Goal: Information Seeking & Learning: Learn about a topic

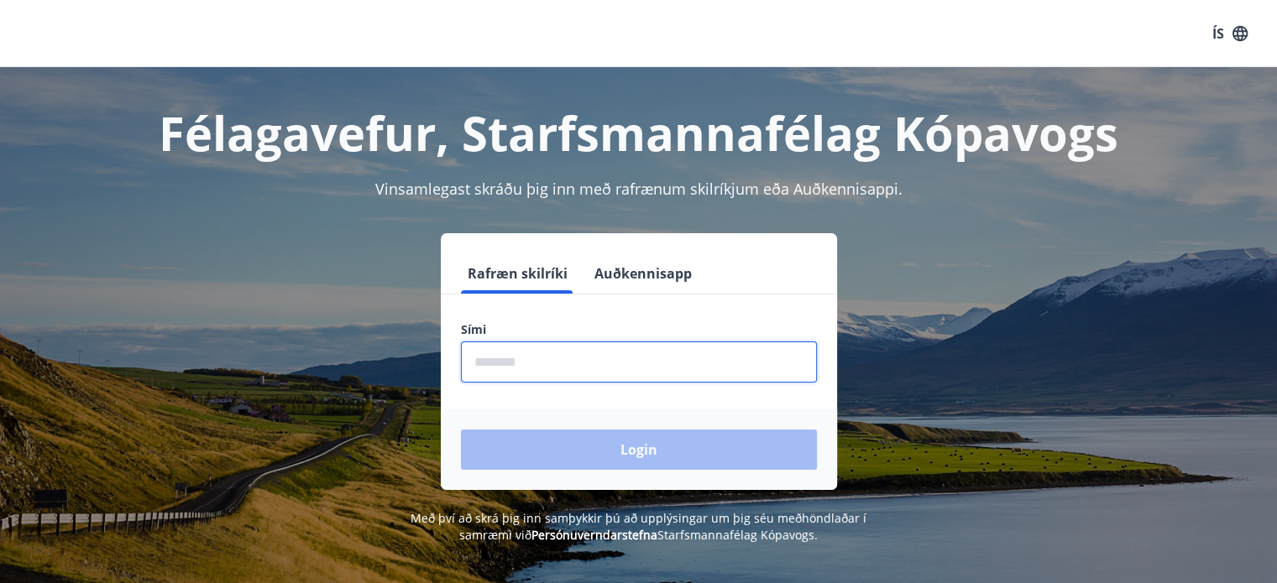
click at [586, 345] on input "phone" at bounding box center [639, 362] width 356 height 41
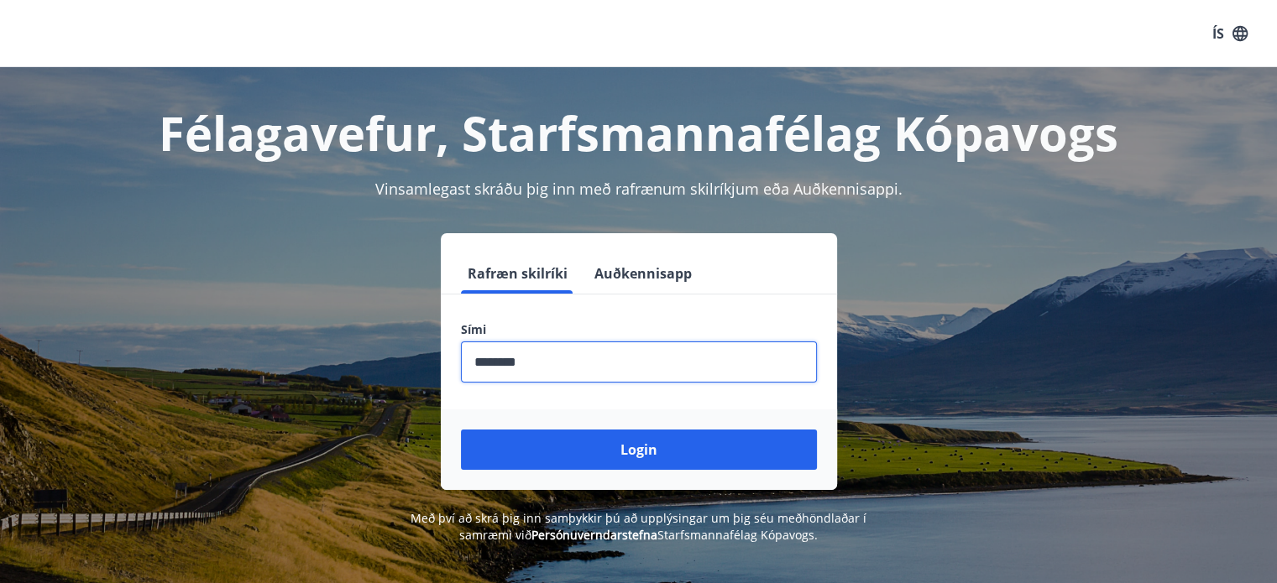
type input "********"
click at [461, 430] on button "Login" at bounding box center [639, 450] width 356 height 40
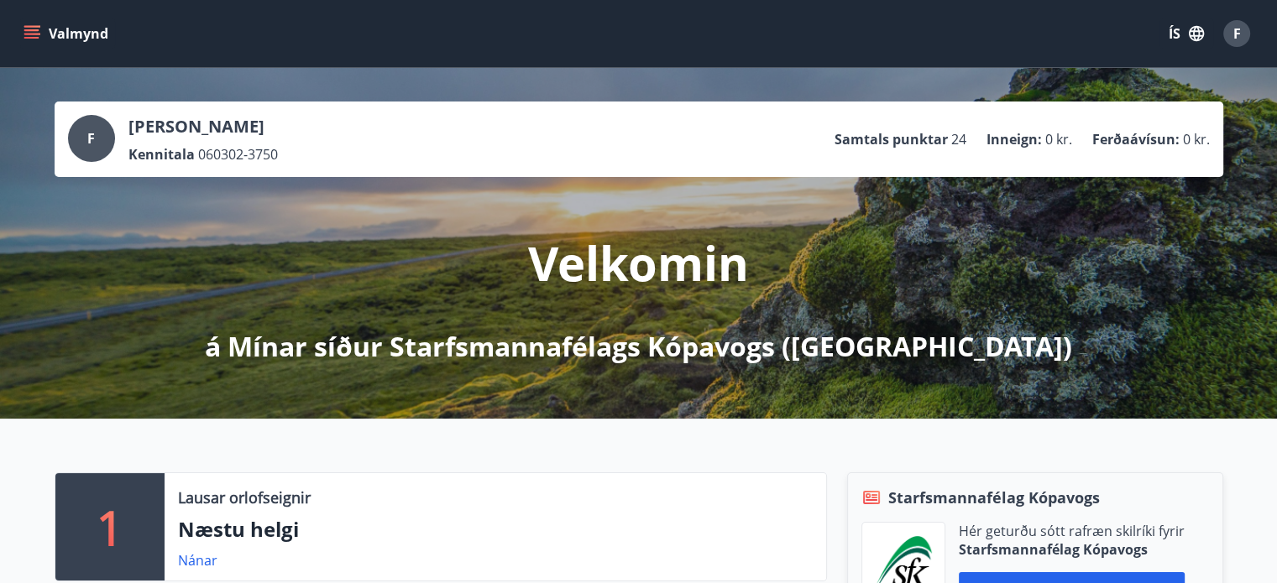
click at [48, 35] on button "Valmynd" at bounding box center [67, 33] width 95 height 30
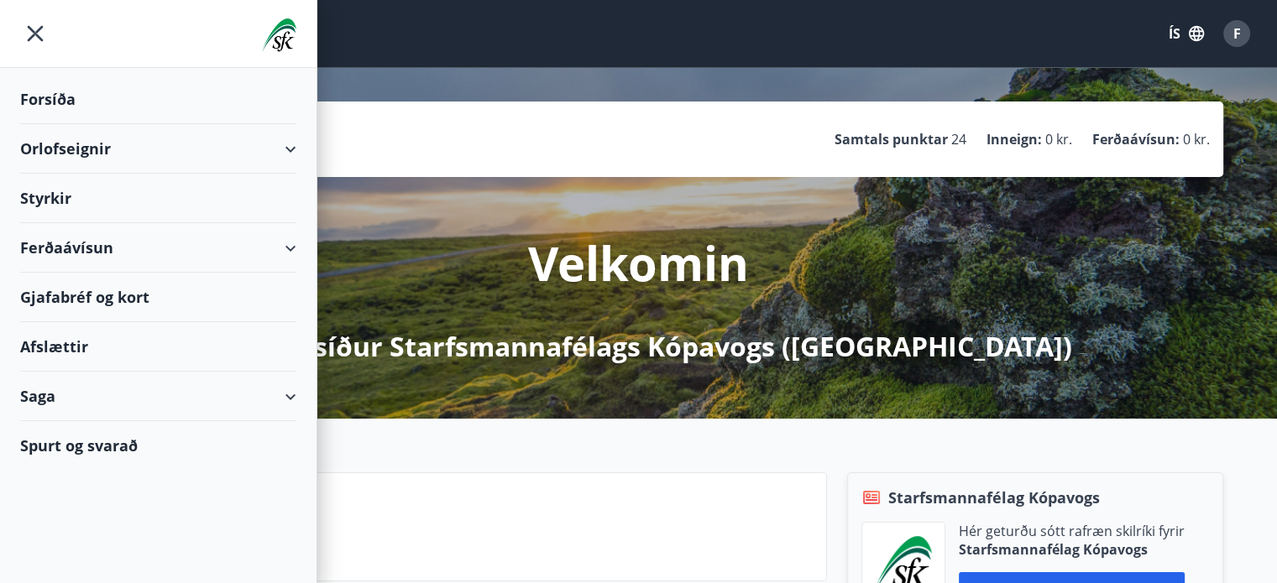
click at [146, 293] on div "Gjafabréf og kort" at bounding box center [158, 298] width 276 height 50
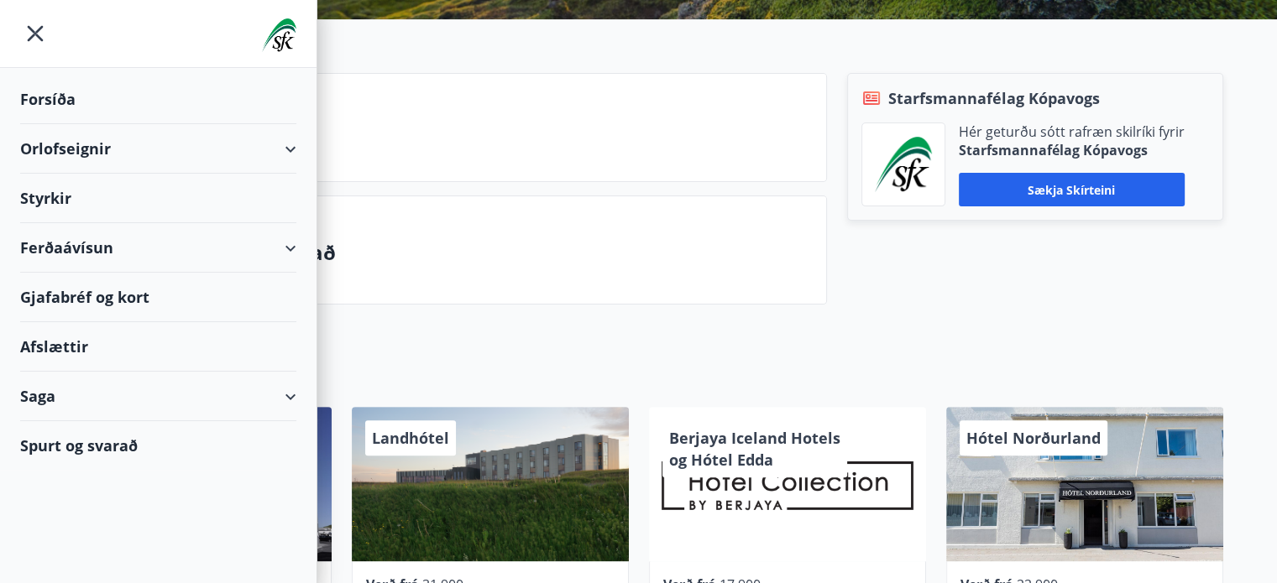
scroll to position [401, 0]
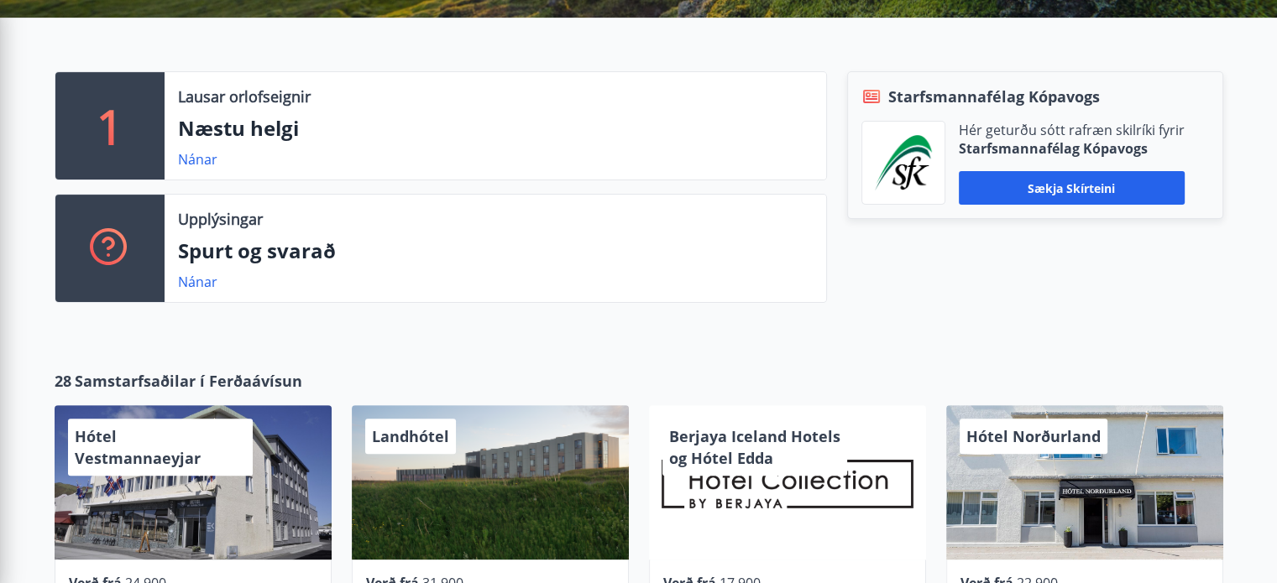
click at [844, 318] on div "1 Lausar orlofseignir Næstu helgi Nánar Upplýsingar Spurt og svarað Nánar Starf…" at bounding box center [638, 181] width 1277 height 326
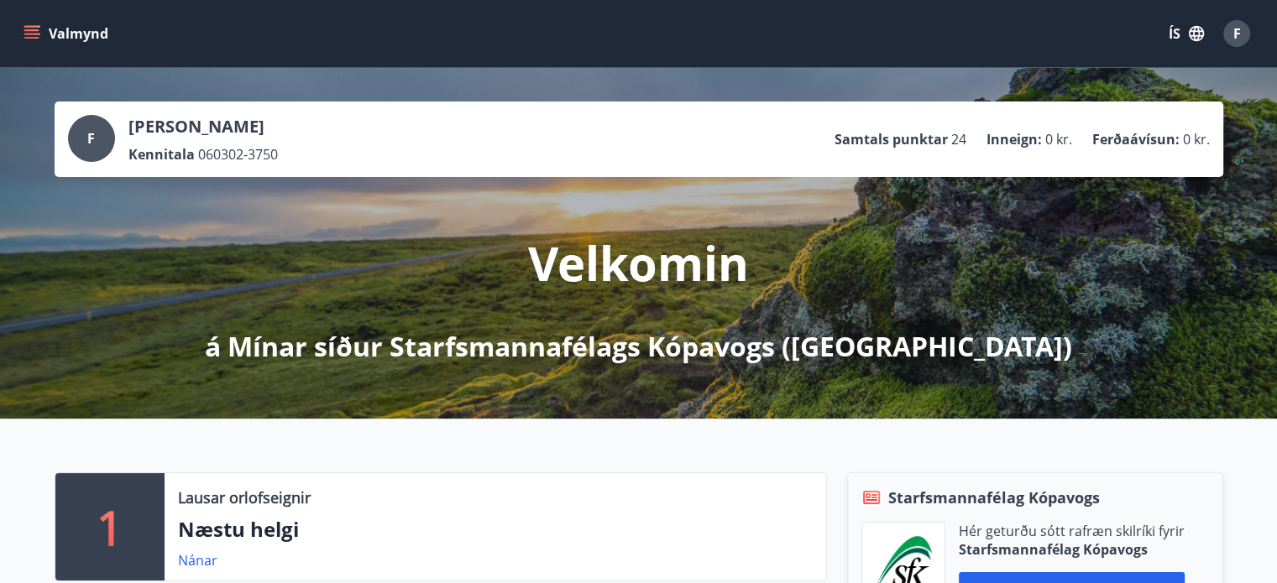
click at [28, 25] on icon "menu" at bounding box center [31, 33] width 17 height 17
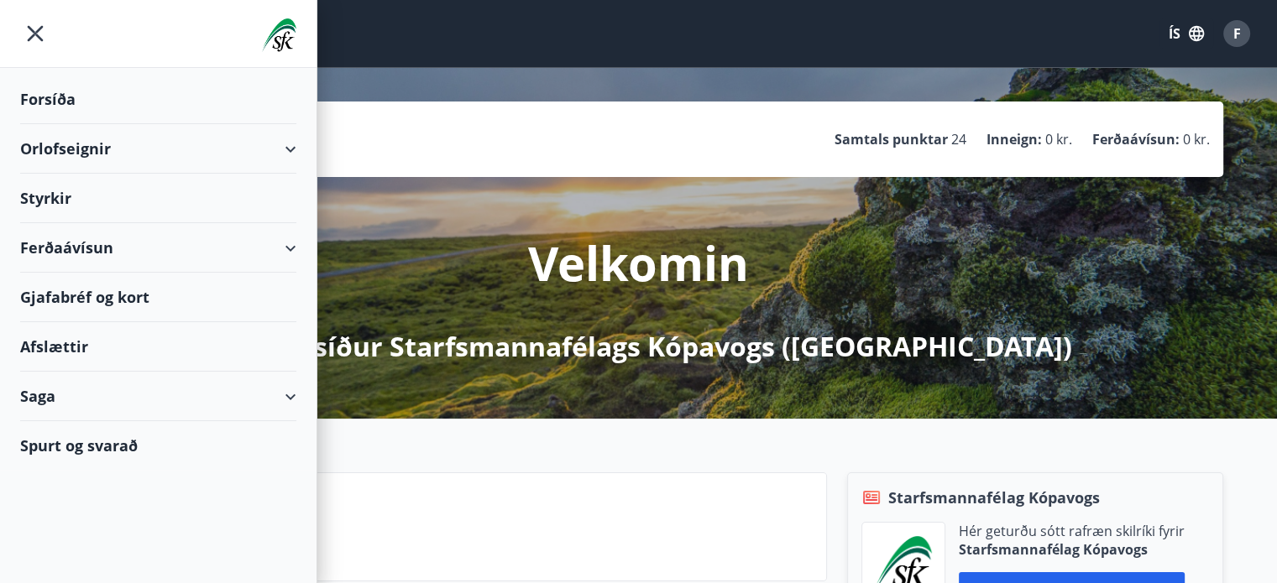
click at [44, 124] on div "Styrkir" at bounding box center [158, 100] width 276 height 50
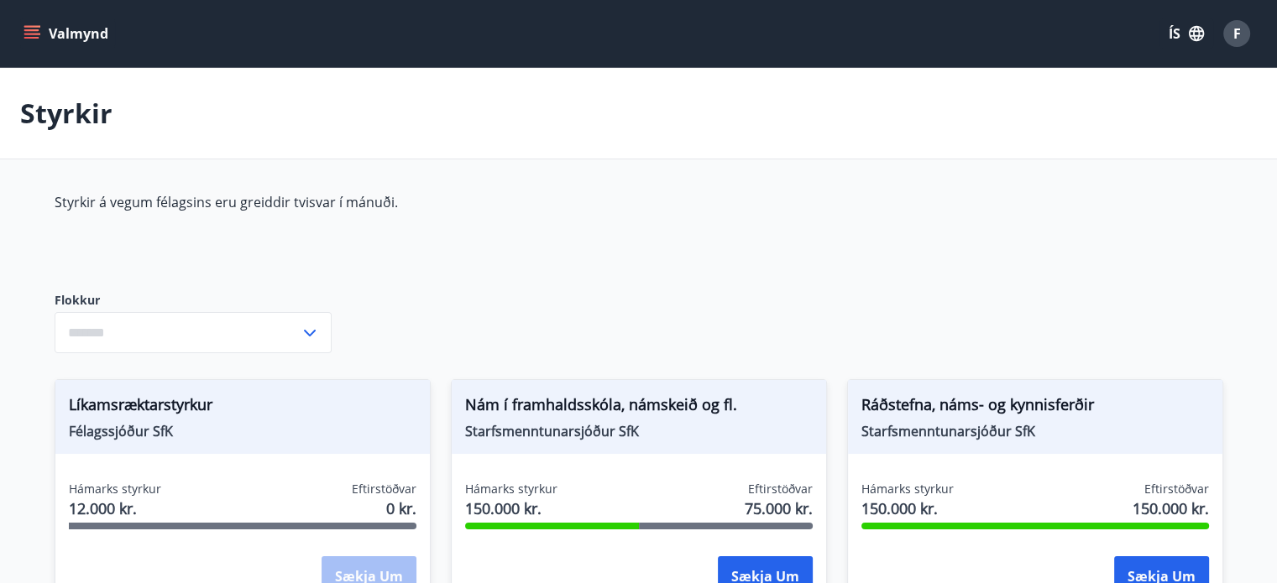
type input "***"
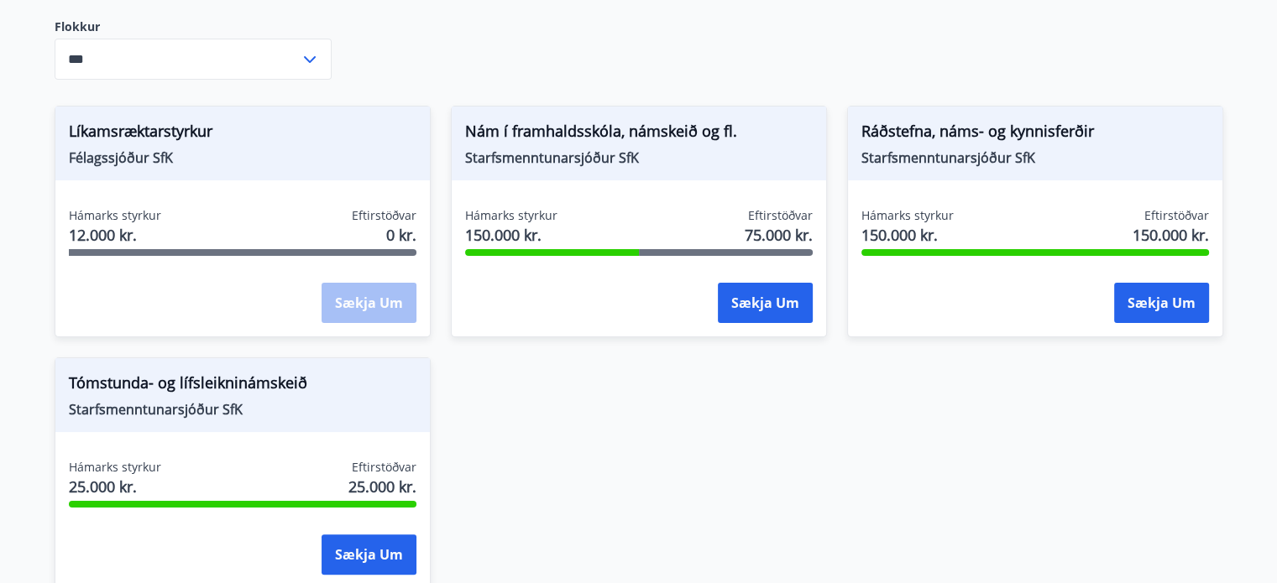
scroll to position [289, 0]
